Goal: Information Seeking & Learning: Learn about a topic

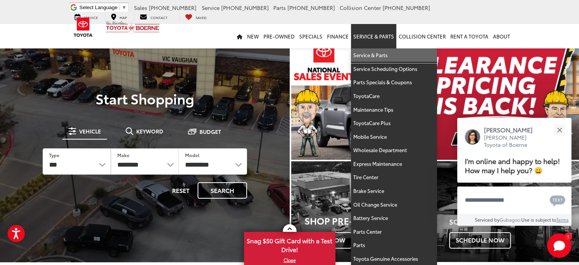
click at [378, 53] on link "Service & Parts" at bounding box center [394, 55] width 86 height 14
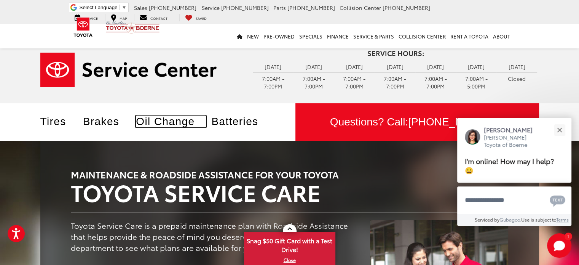
click at [173, 118] on link "Oil Change" at bounding box center [171, 121] width 70 height 12
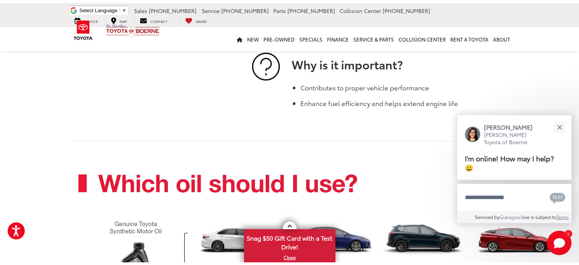
scroll to position [437, 0]
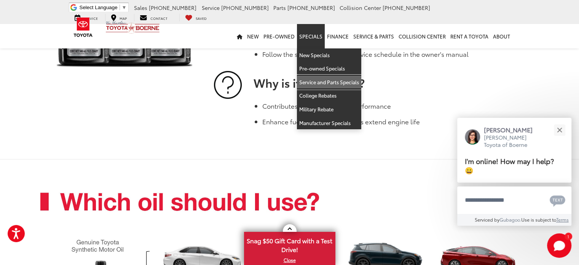
click at [320, 83] on link "Service and Parts Specials" at bounding box center [329, 82] width 64 height 14
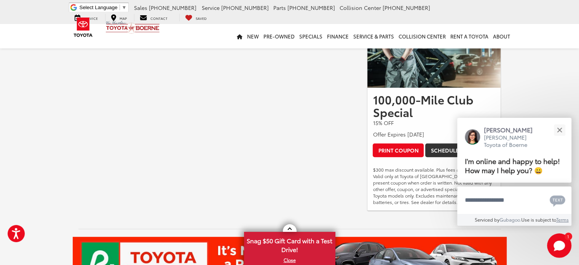
scroll to position [385, 0]
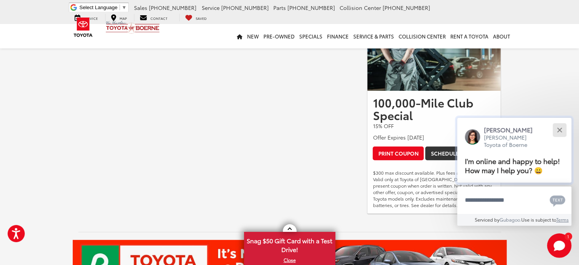
click at [560, 129] on button "Close" at bounding box center [559, 129] width 16 height 16
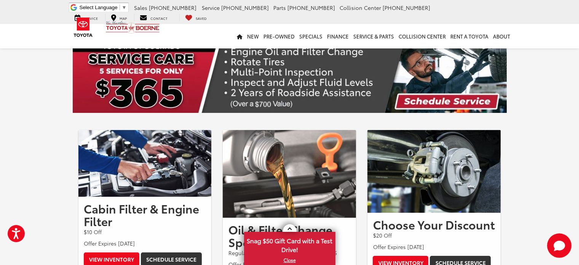
scroll to position [0, 0]
